Goal: Task Accomplishment & Management: Manage account settings

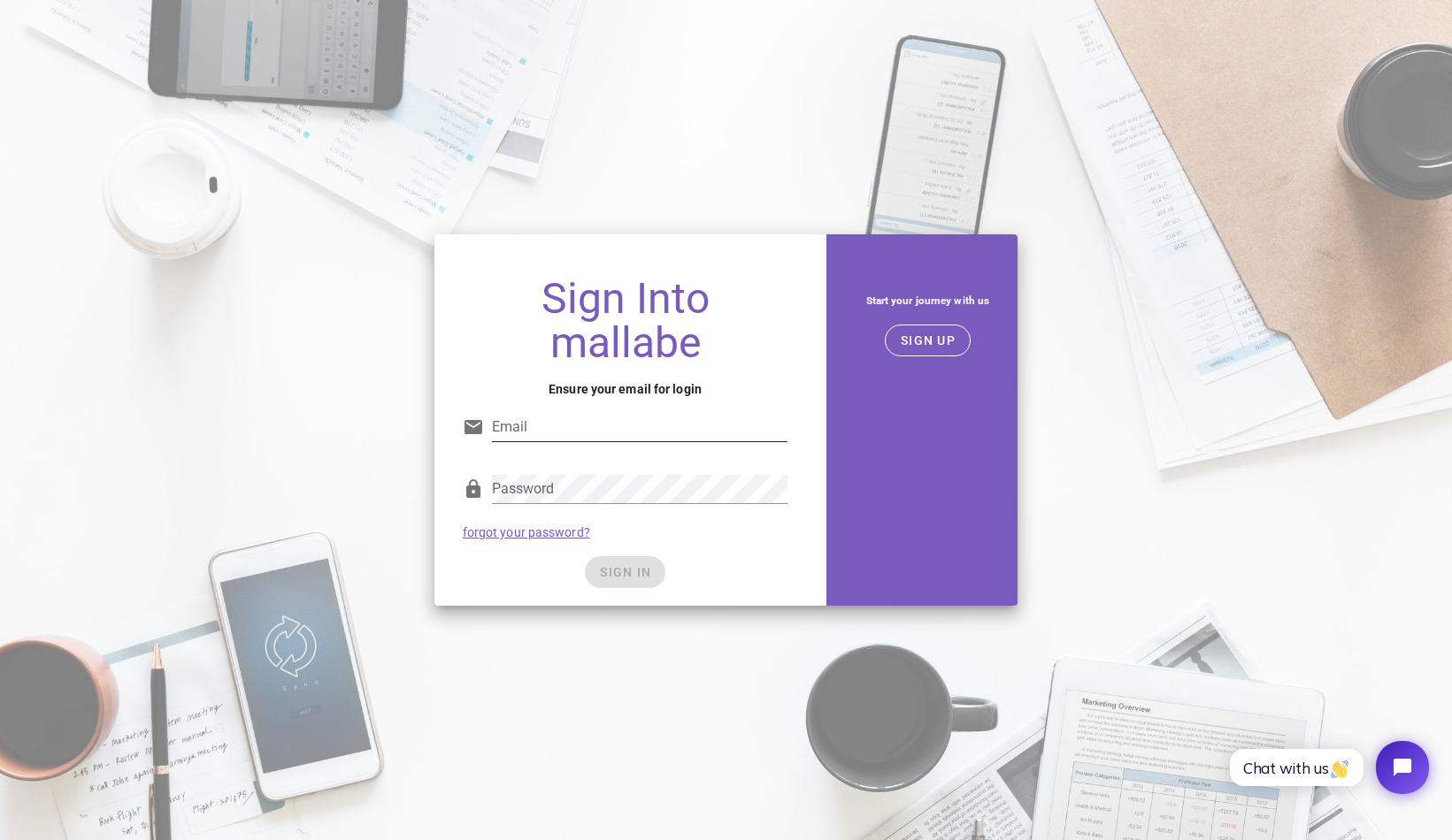
click at [559, 442] on div "Email" at bounding box center [640, 426] width 296 height 28
click at [560, 426] on input "Email" at bounding box center [640, 426] width 296 height 28
click at [961, 337] on button "SIGN UP" at bounding box center [927, 340] width 86 height 32
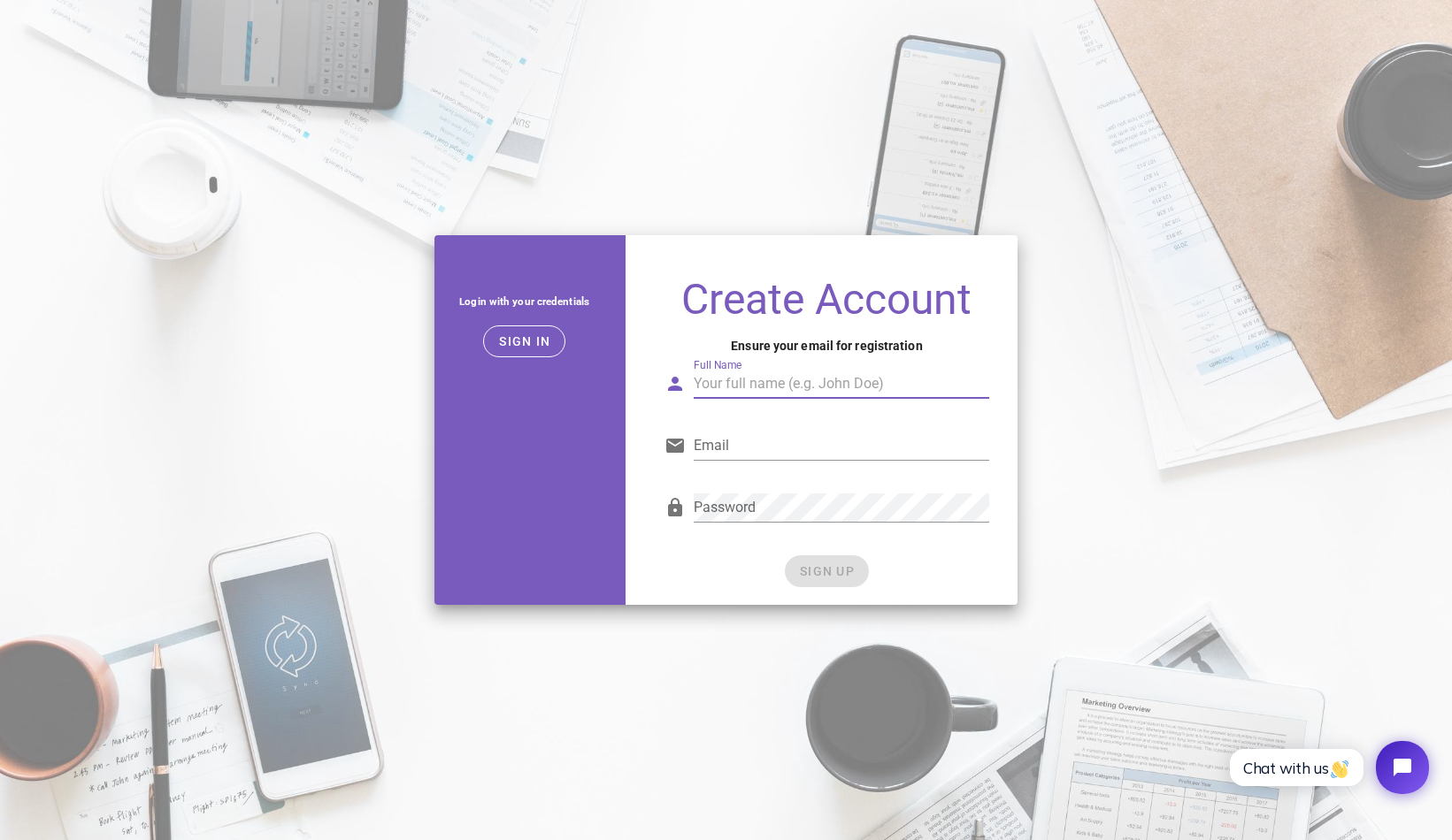
click at [744, 381] on input "Full Name" at bounding box center [842, 383] width 296 height 28
type input "Jonathan Shyman"
click at [745, 443] on input "jshyman@gmail.com" at bounding box center [842, 445] width 296 height 28
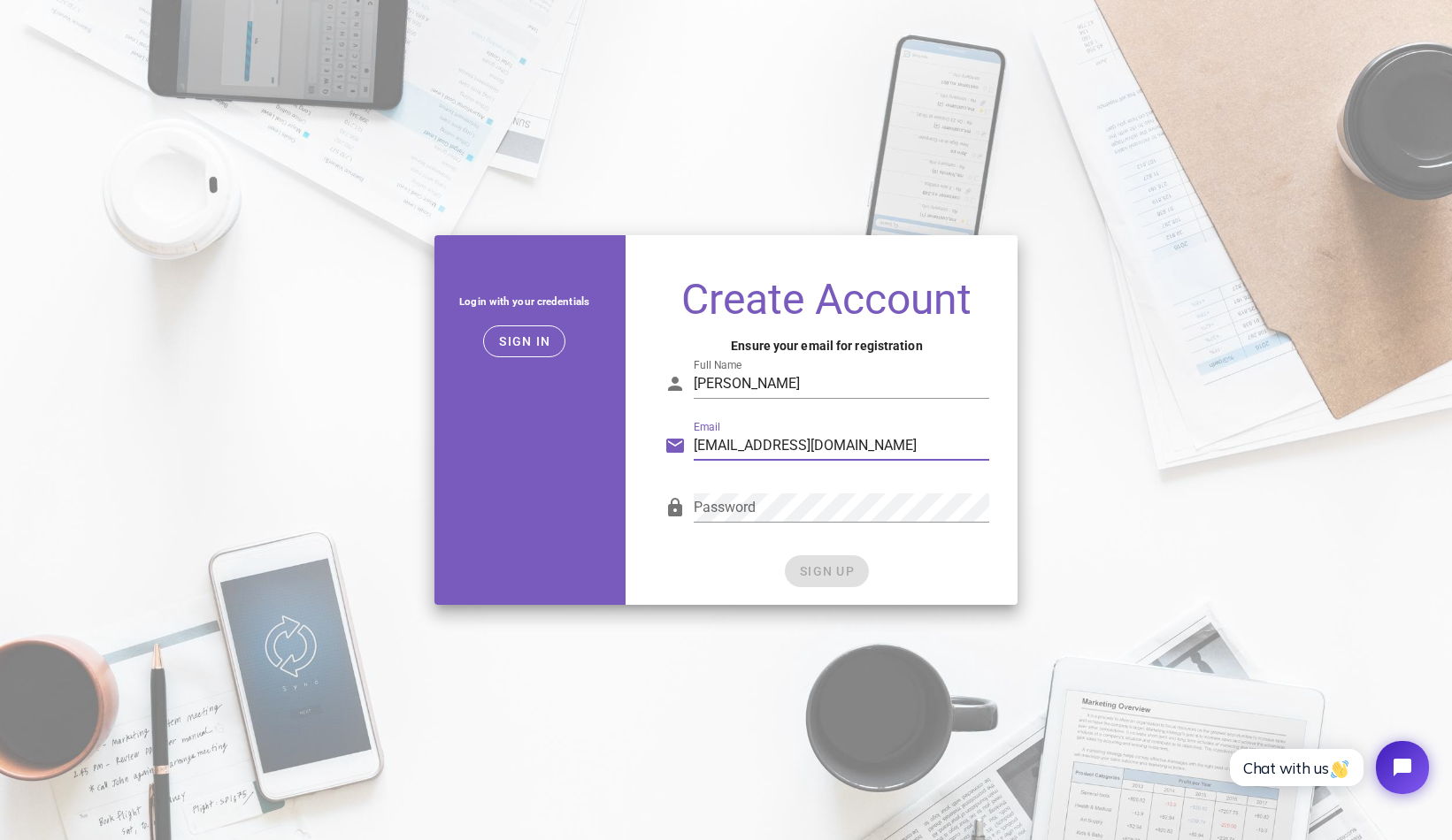
type input "account@shymanstrategies.com"
click at [826, 574] on span "SIGN UP" at bounding box center [827, 572] width 56 height 14
click at [1129, 308] on div "Login with your credentials Sign in Create Account Ensure your email for regist…" at bounding box center [726, 420] width 1452 height 391
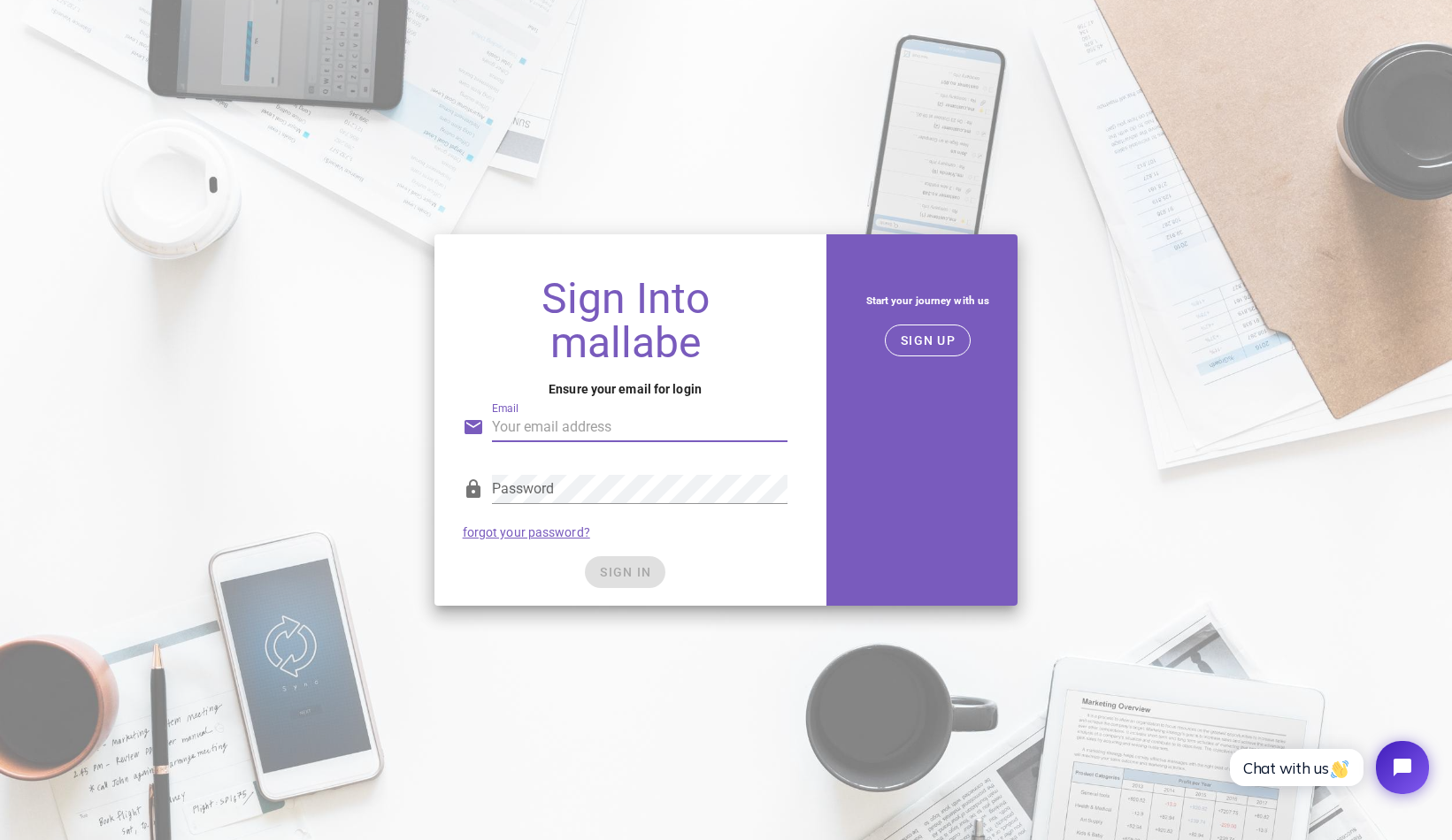
click at [612, 425] on input "Email" at bounding box center [640, 426] width 296 height 28
type input "account@shymanstrategies.com"
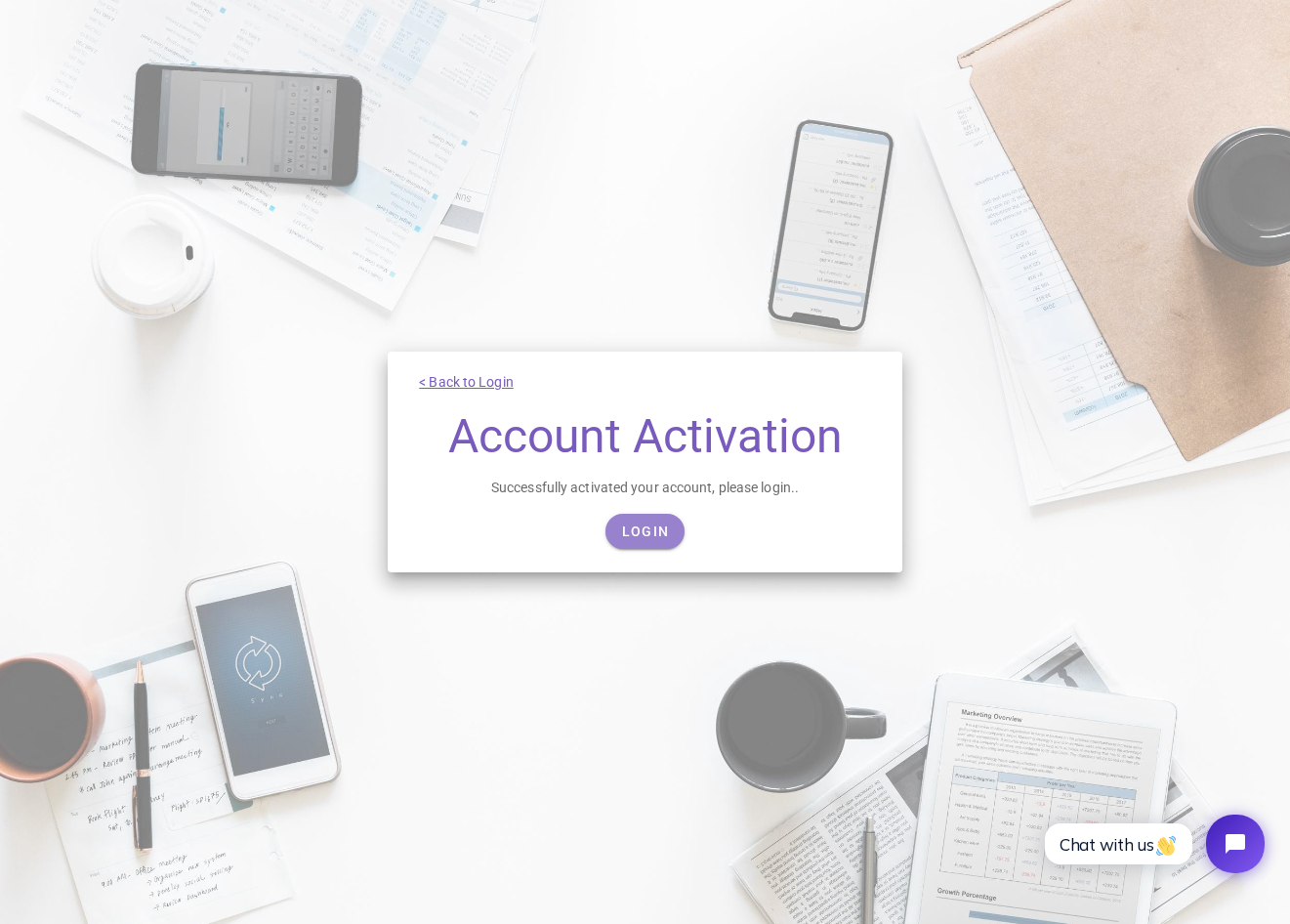
click at [643, 535] on span "Login" at bounding box center [645, 532] width 48 height 16
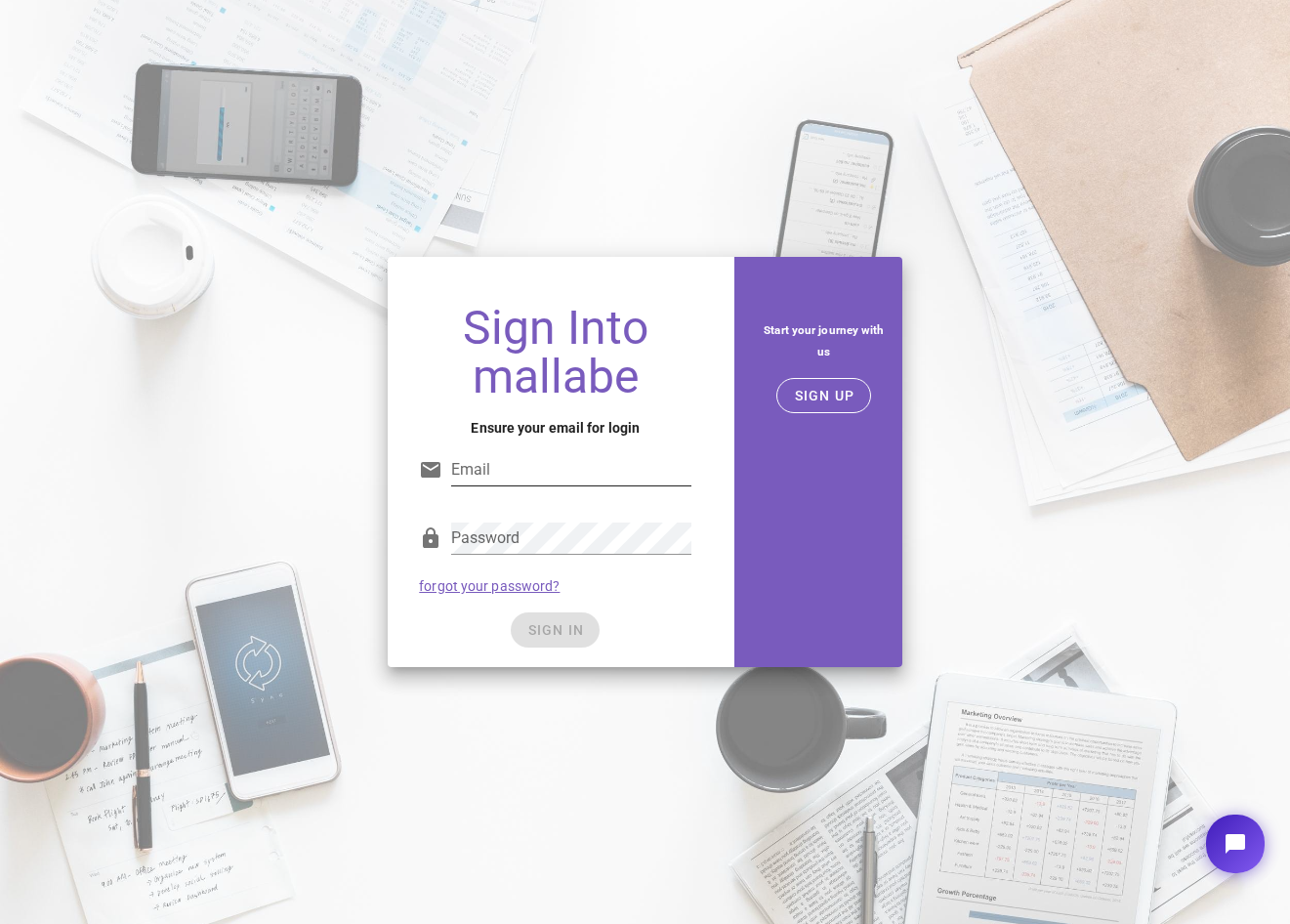
click at [521, 495] on div at bounding box center [571, 500] width 240 height 14
click at [517, 470] on input "Email" at bounding box center [571, 469] width 240 height 31
type input "account@shymanstrategies.com"
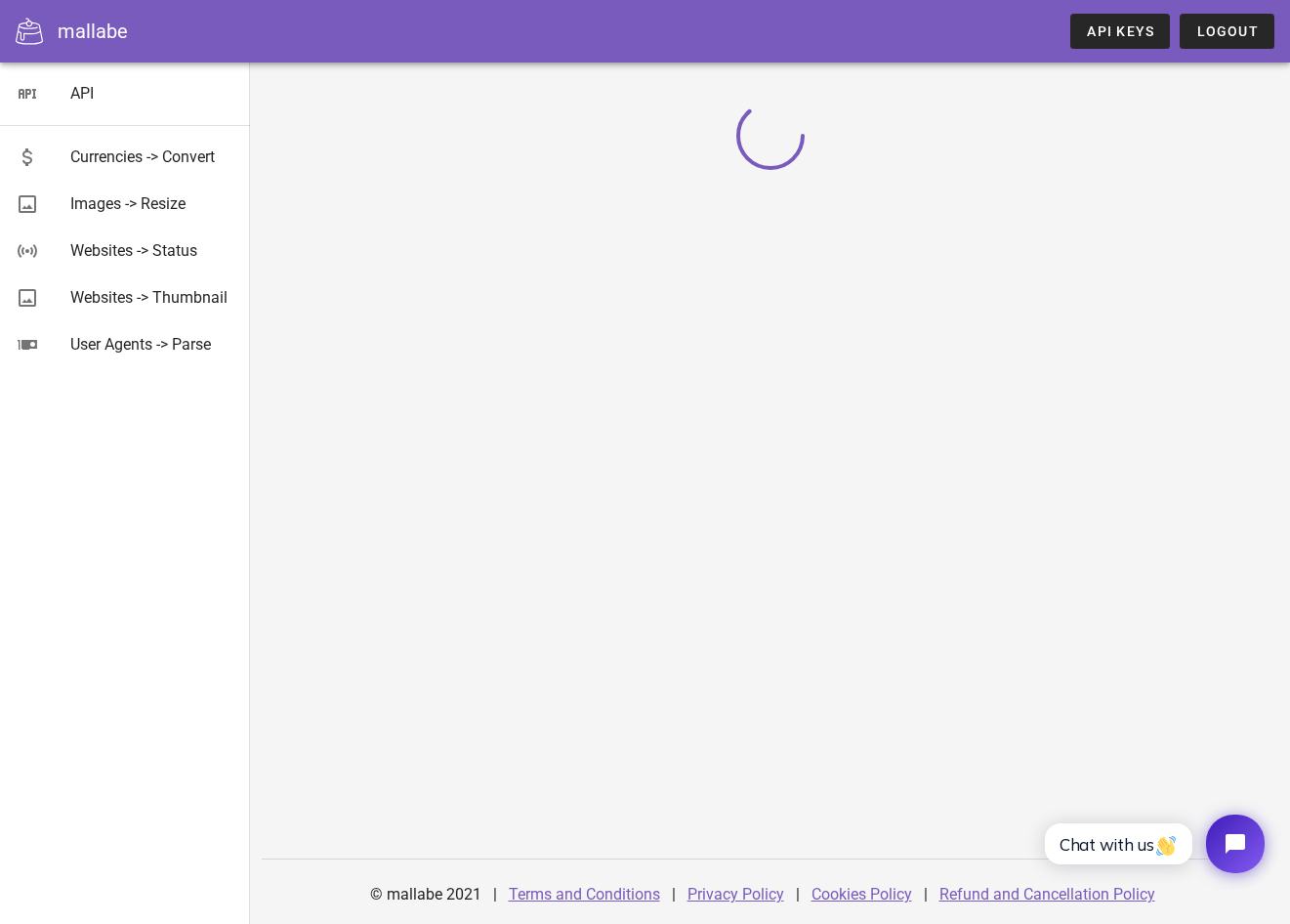
click at [231, 565] on div "API Currencies -> Convert Images -> Resize Websites -> Status Websites -> Thumb…" at bounding box center [125, 494] width 250 height 862
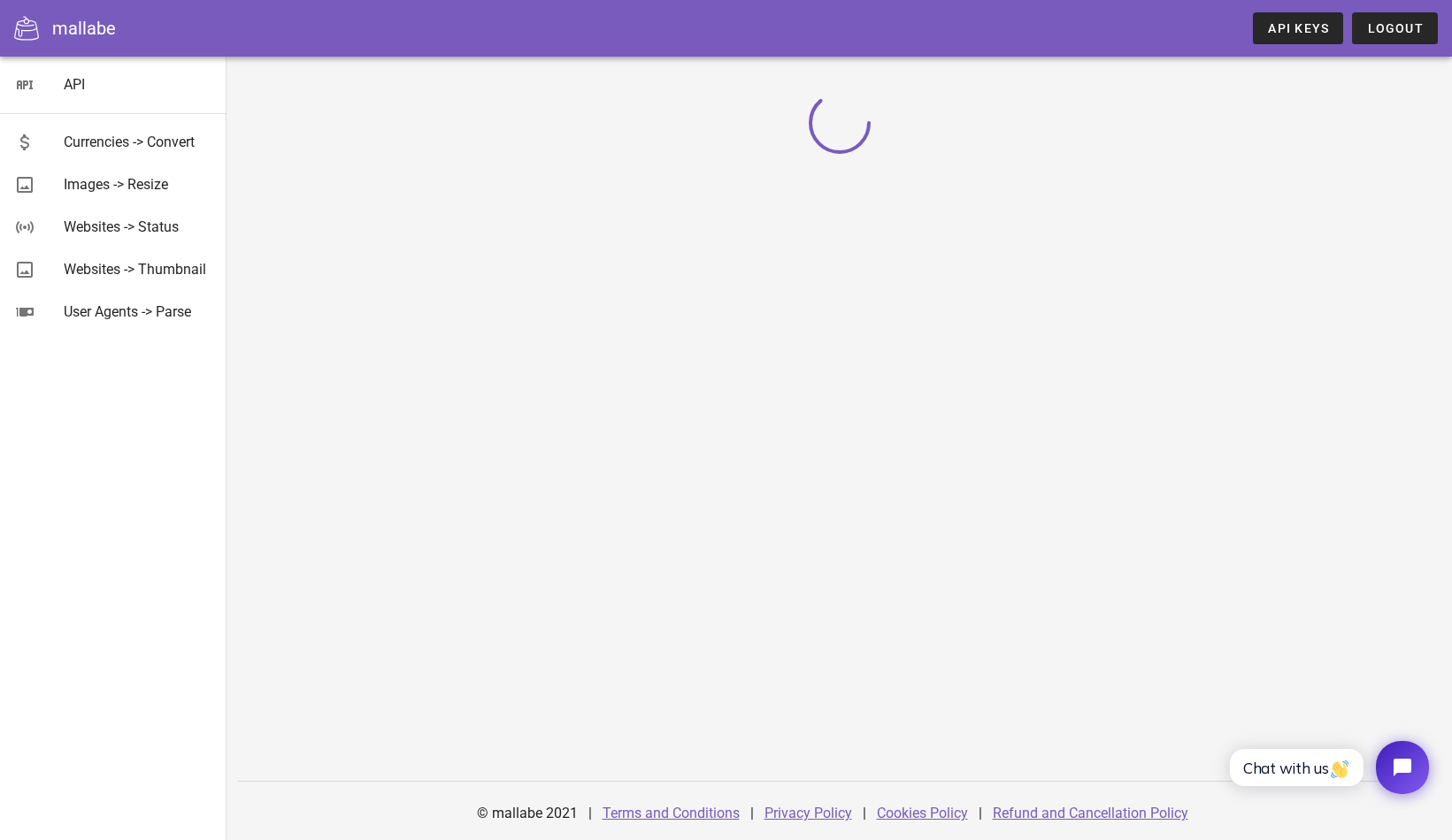
click at [394, 467] on div "© mallabe 2021 | Terms and Conditions | Privacy Policy | Cookies Policy | Refun…" at bounding box center [839, 448] width 1225 height 783
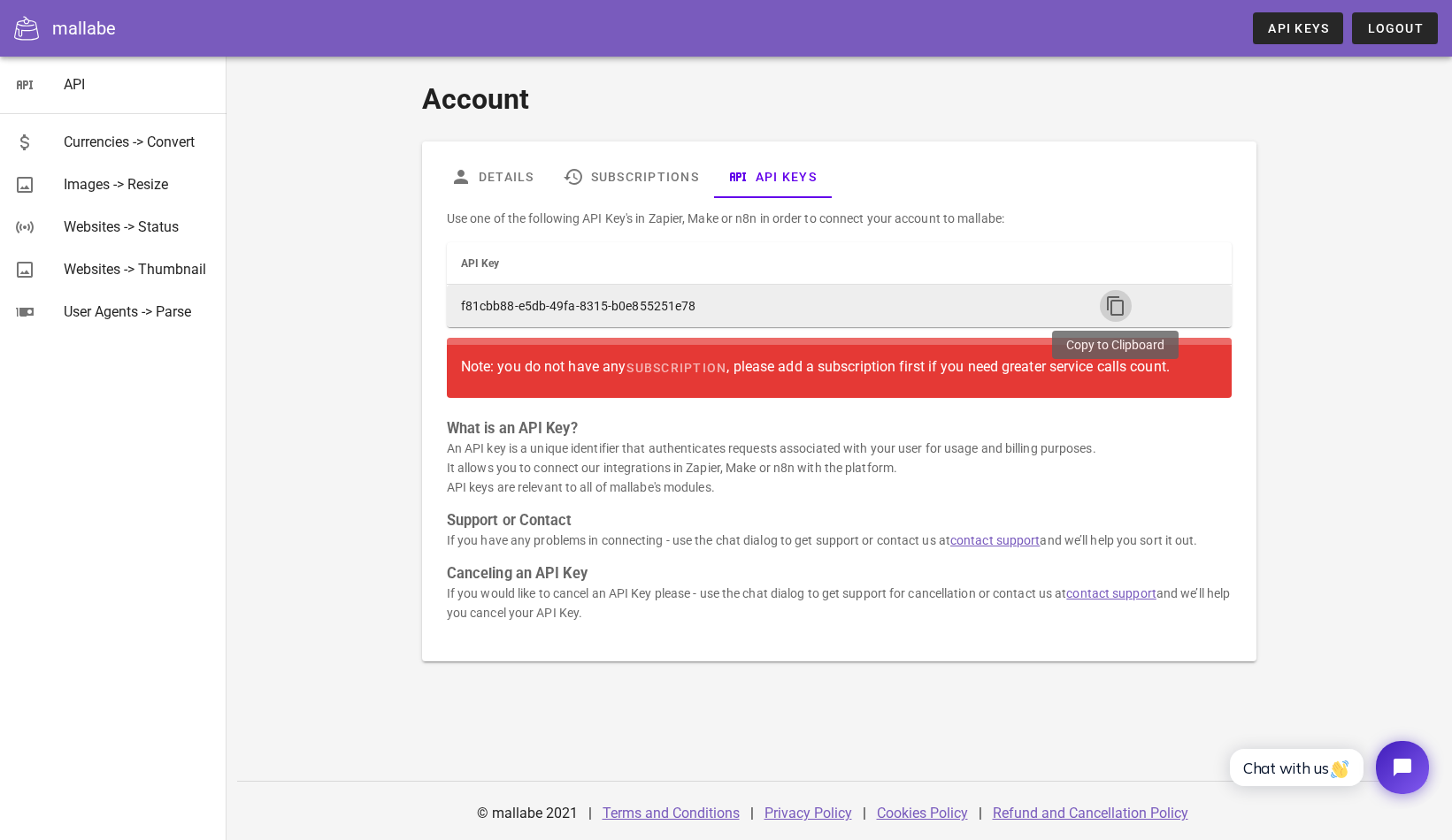
click at [1108, 302] on icon "button" at bounding box center [1115, 305] width 21 height 21
